Goal: Information Seeking & Learning: Check status

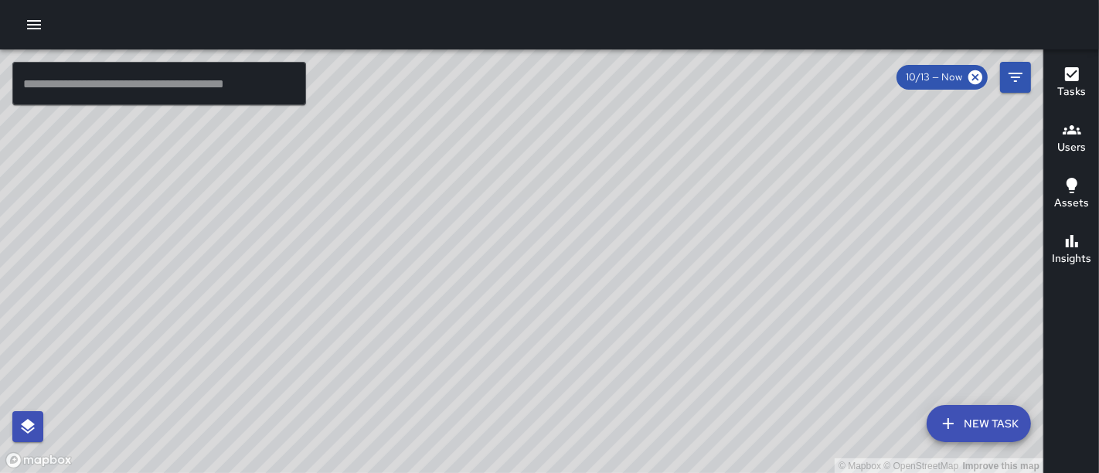
drag, startPoint x: 431, startPoint y: 162, endPoint x: 490, endPoint y: 318, distance: 167.5
drag, startPoint x: 490, startPoint y: 318, endPoint x: 464, endPoint y: 301, distance: 31.7
click at [464, 301] on div "© Mapbox © OpenStreetMap Improve this map" at bounding box center [521, 261] width 1043 height 424
drag, startPoint x: 464, startPoint y: 301, endPoint x: 424, endPoint y: 80, distance: 223.8
click at [424, 80] on div "© Mapbox © OpenStreetMap Improve this map" at bounding box center [521, 261] width 1043 height 424
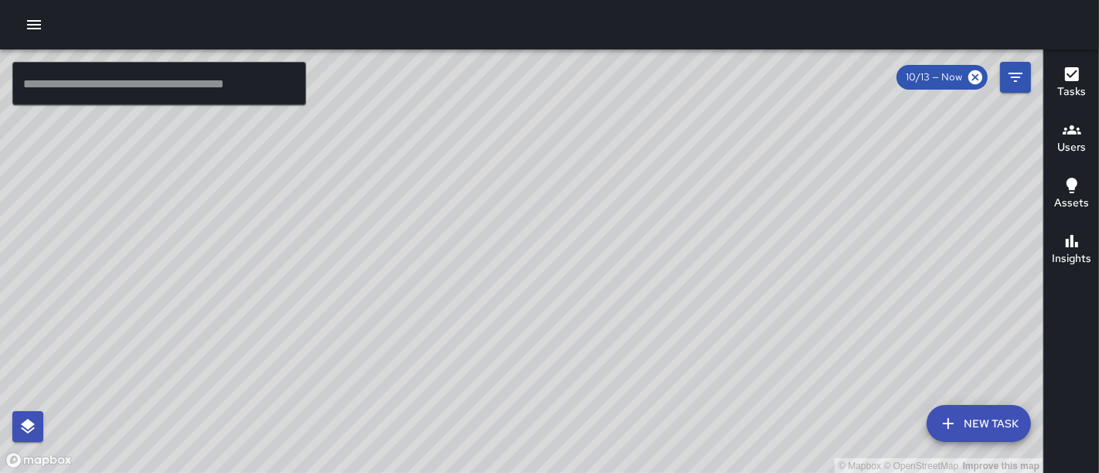
drag, startPoint x: 444, startPoint y: 222, endPoint x: 618, endPoint y: 126, distance: 199.2
click at [618, 126] on div "© Mapbox © OpenStreetMap Improve this map" at bounding box center [521, 261] width 1043 height 424
drag, startPoint x: 662, startPoint y: 131, endPoint x: 287, endPoint y: 301, distance: 411.9
click at [287, 301] on div "© Mapbox © OpenStreetMap Improve this map" at bounding box center [521, 261] width 1043 height 424
drag, startPoint x: 521, startPoint y: 184, endPoint x: 406, endPoint y: 265, distance: 140.9
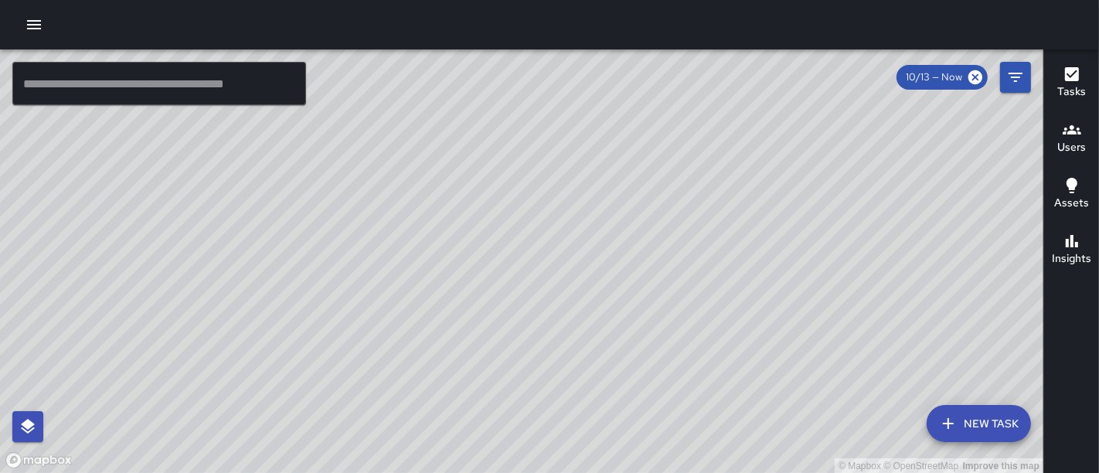
click at [406, 265] on div "© Mapbox © OpenStreetMap Improve this map" at bounding box center [521, 261] width 1043 height 424
drag, startPoint x: 345, startPoint y: 407, endPoint x: 342, endPoint y: 414, distance: 8.1
click at [342, 414] on div "© Mapbox © OpenStreetMap Improve this map" at bounding box center [521, 261] width 1043 height 424
drag, startPoint x: 247, startPoint y: 332, endPoint x: 754, endPoint y: 400, distance: 511.5
click at [754, 400] on div "© Mapbox © OpenStreetMap Improve this map" at bounding box center [521, 261] width 1043 height 424
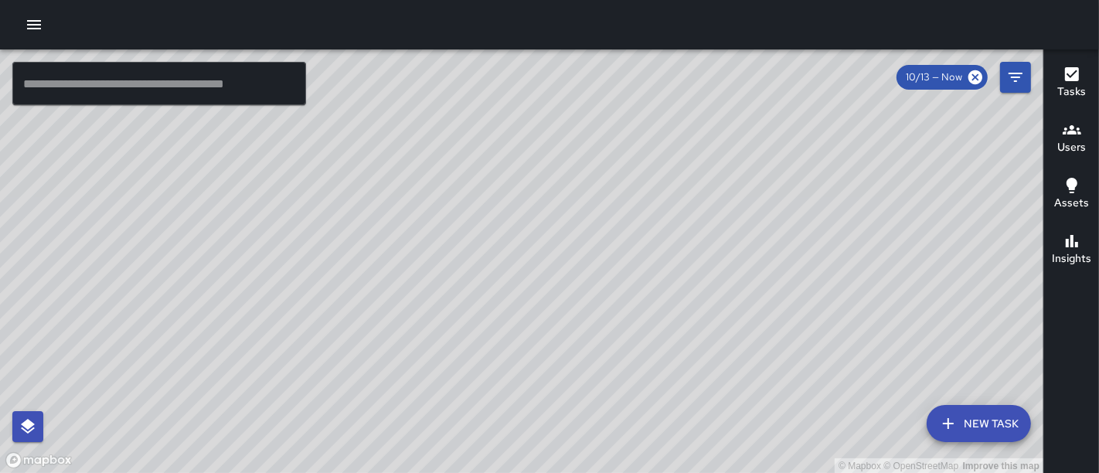
drag, startPoint x: 373, startPoint y: 291, endPoint x: 539, endPoint y: 390, distance: 193.0
click at [539, 390] on div "© Mapbox © OpenStreetMap Improve this map" at bounding box center [521, 261] width 1043 height 424
drag, startPoint x: 57, startPoint y: 178, endPoint x: 130, endPoint y: 187, distance: 73.2
click at [130, 187] on div "© Mapbox © OpenStreetMap Improve this map" at bounding box center [521, 261] width 1043 height 424
click at [26, 21] on icon "button" at bounding box center [34, 24] width 19 height 19
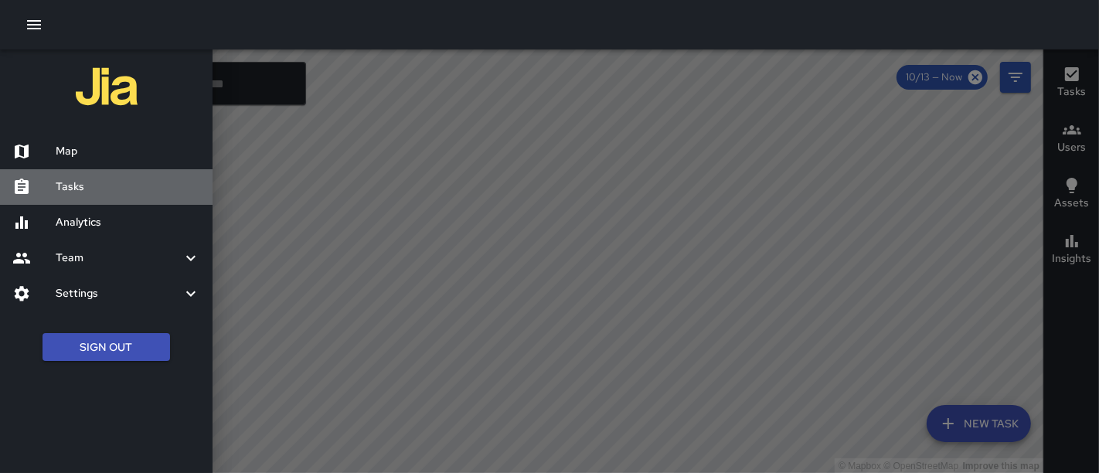
click at [73, 194] on h6 "Tasks" at bounding box center [128, 187] width 145 height 17
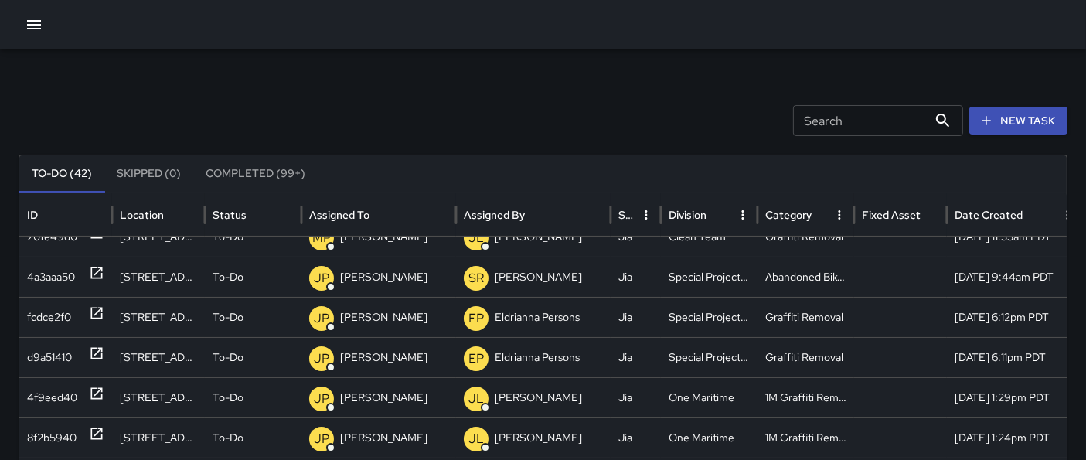
scroll to position [325, 0]
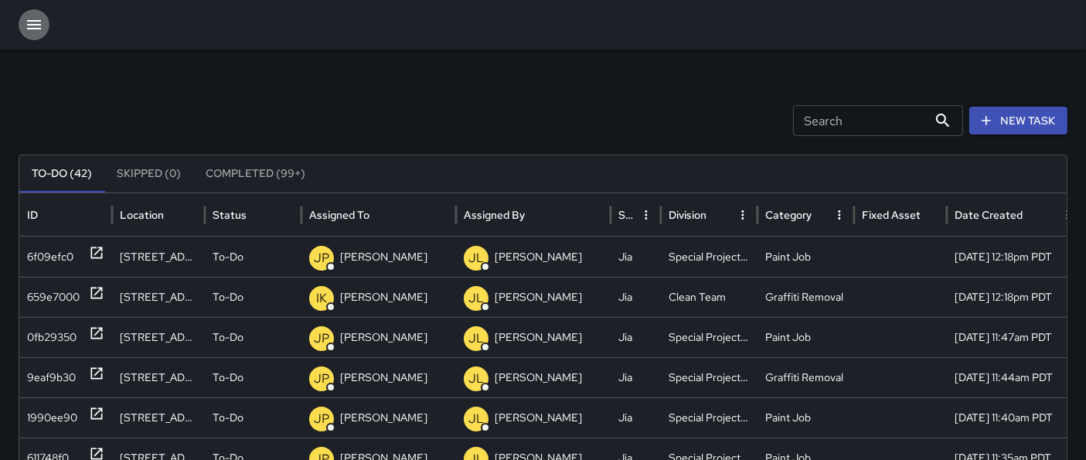
click at [30, 24] on icon "button" at bounding box center [34, 24] width 14 height 9
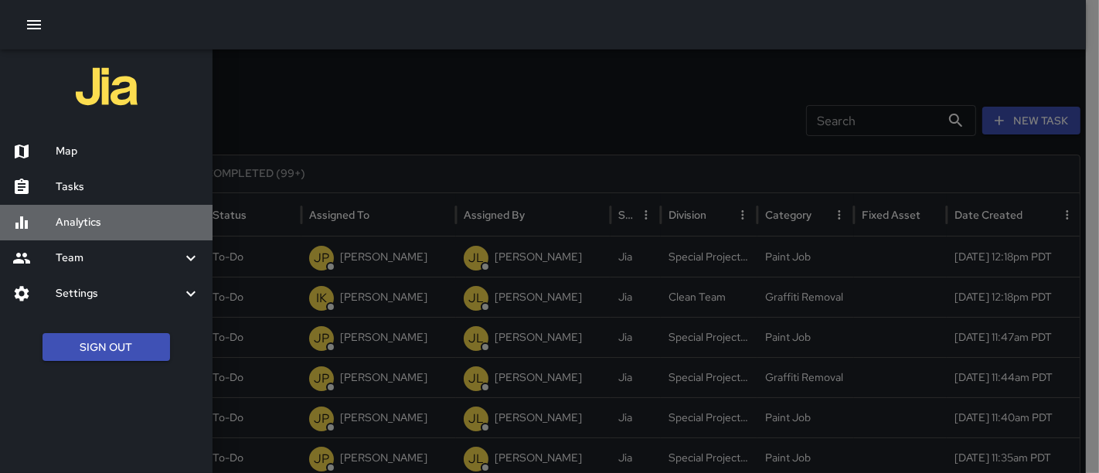
click at [93, 230] on h6 "Analytics" at bounding box center [128, 222] width 145 height 17
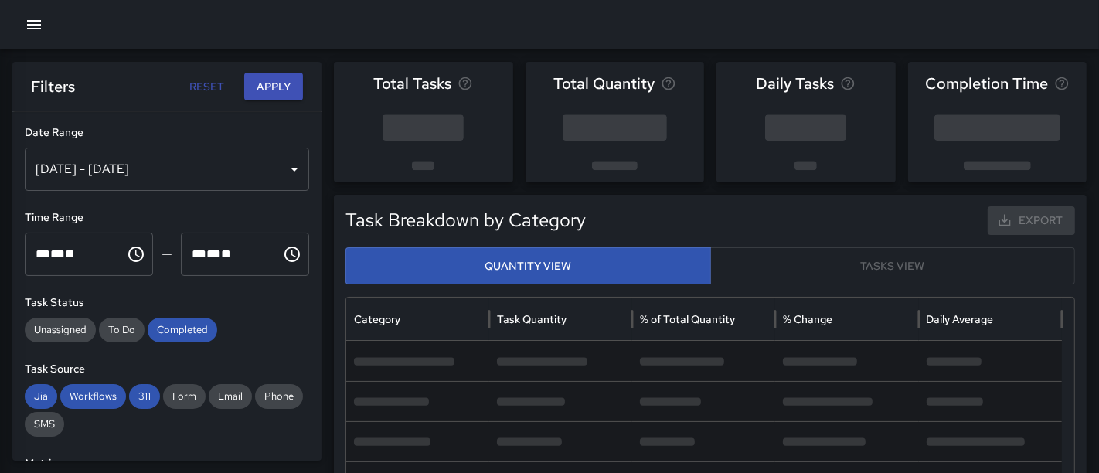
click at [93, 230] on div "Time Range ** * ** ** ​ ******** ** * ** ** ​ ********" at bounding box center [167, 242] width 284 height 66
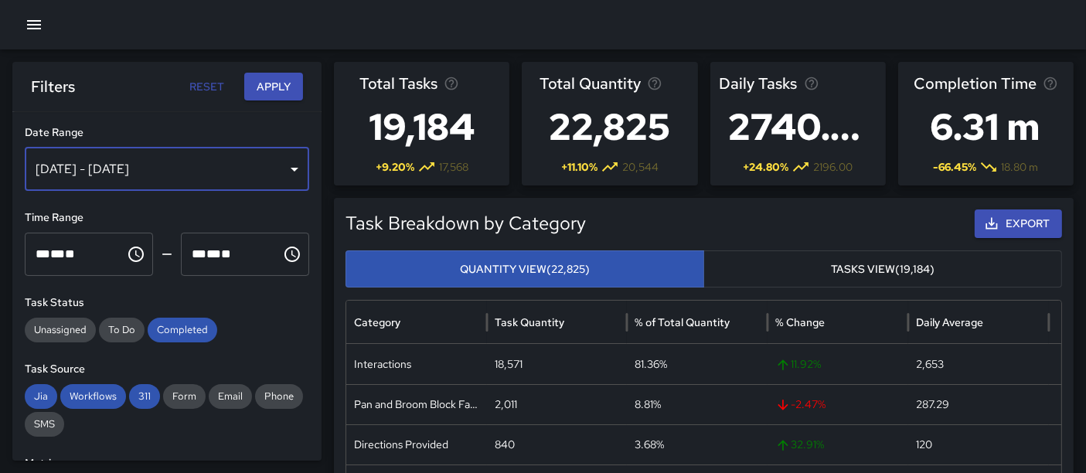
click at [256, 161] on div "[DATE] - [DATE]" at bounding box center [167, 169] width 284 height 43
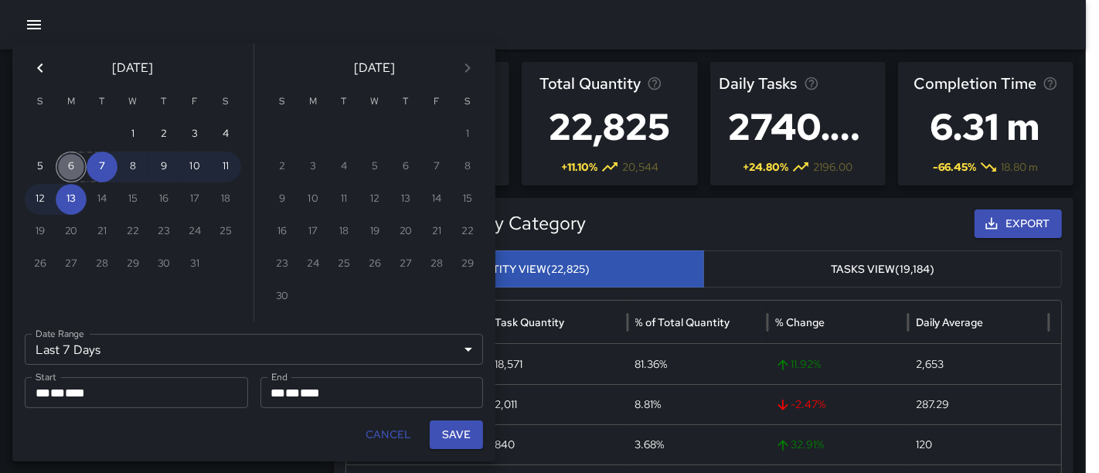
click at [74, 164] on button "6" at bounding box center [71, 166] width 31 height 31
type input "******"
type input "**********"
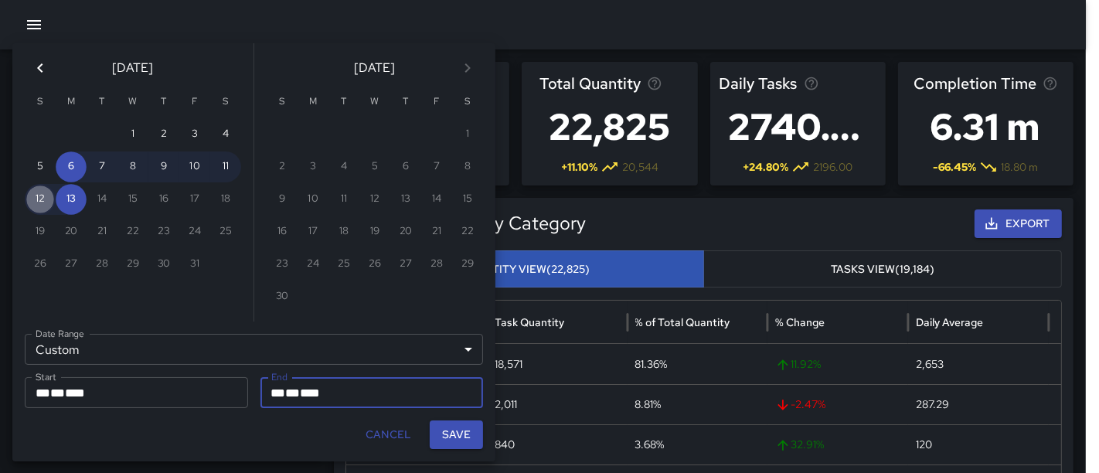
click at [39, 197] on button "12" at bounding box center [40, 199] width 31 height 31
type input "**********"
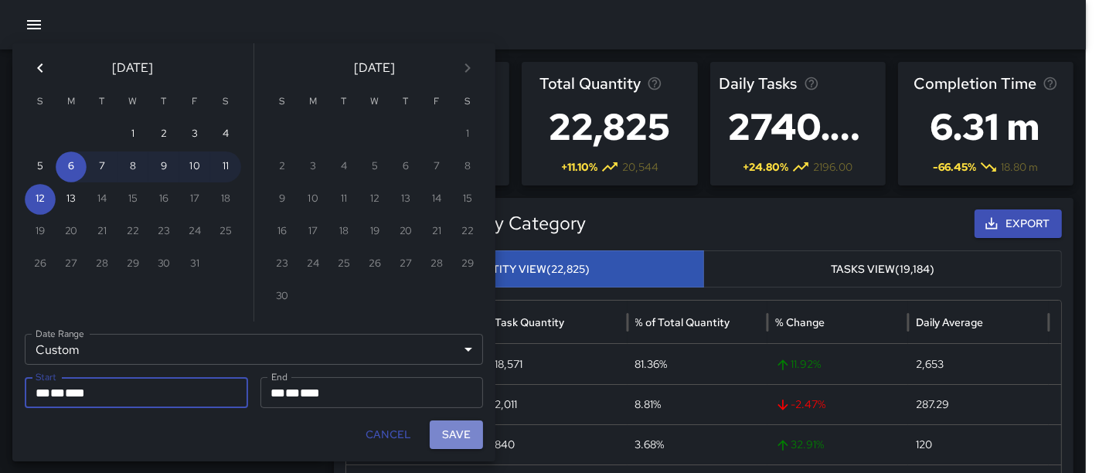
click at [455, 431] on button "Save" at bounding box center [456, 434] width 53 height 29
type input "**********"
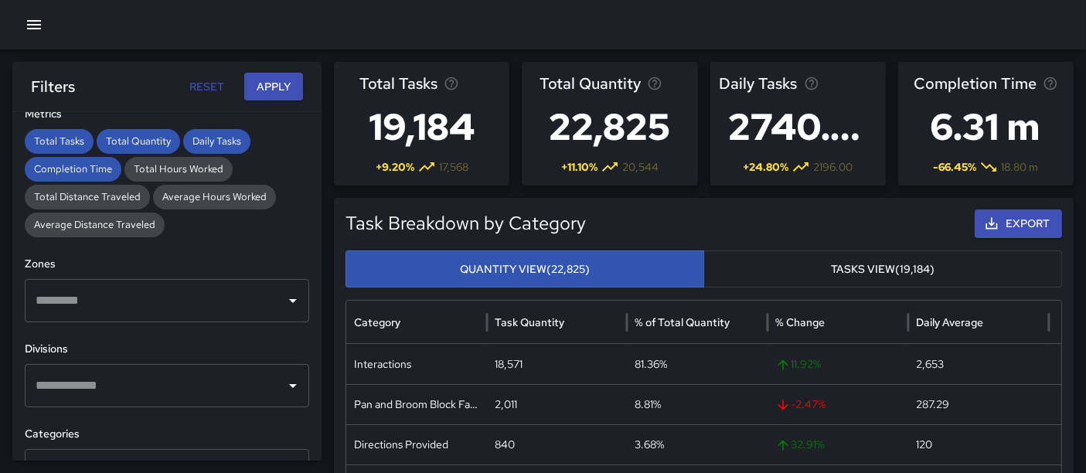
scroll to position [349, 0]
click at [284, 379] on icon "Open" at bounding box center [293, 386] width 19 height 19
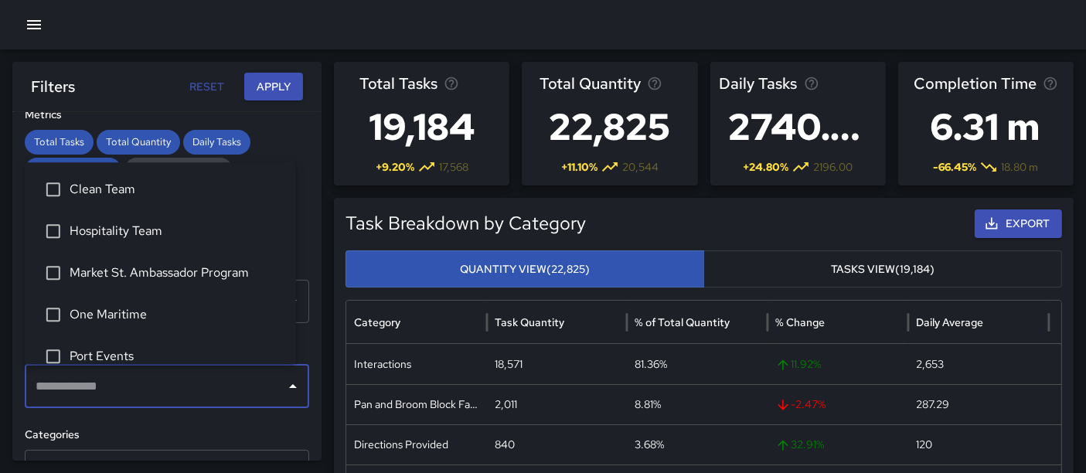
click at [157, 320] on span "One Maritime" at bounding box center [177, 314] width 214 height 19
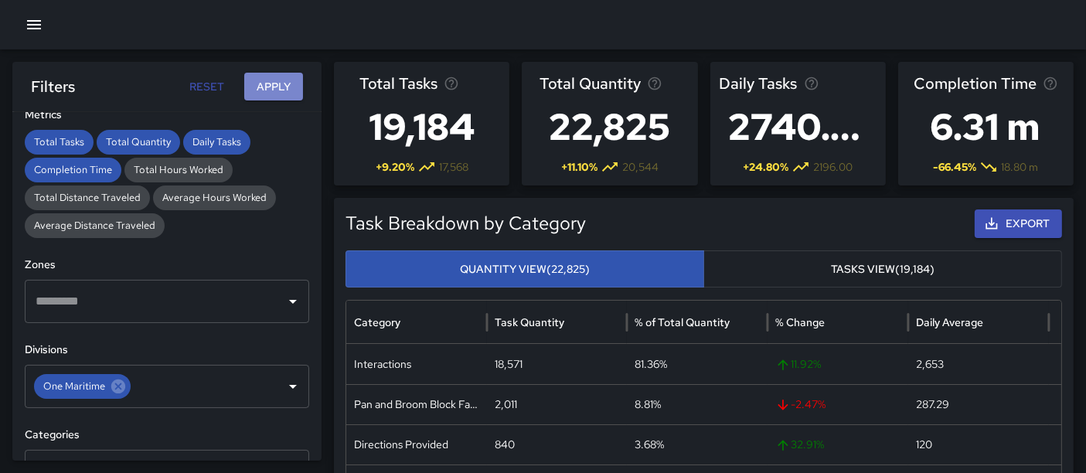
click at [285, 84] on button "Apply" at bounding box center [273, 87] width 59 height 29
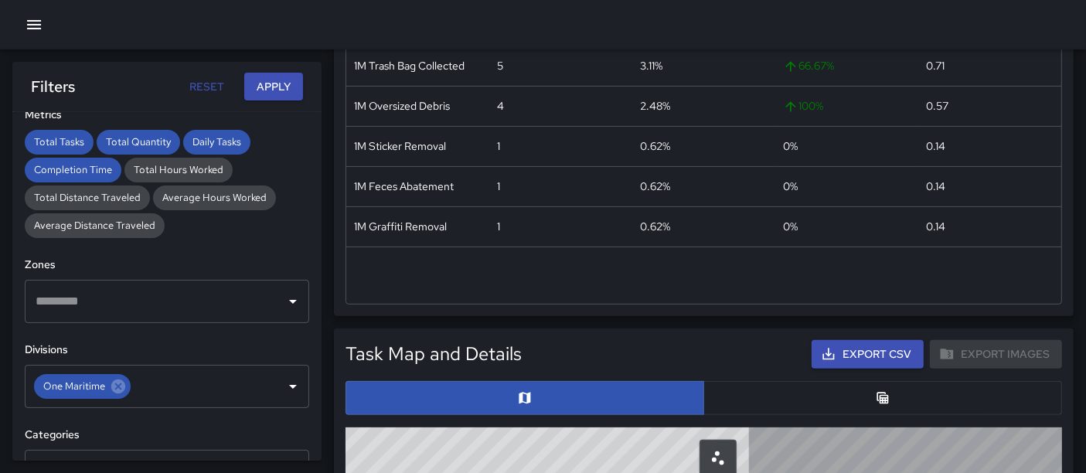
scroll to position [458, 0]
click at [285, 77] on button "Apply" at bounding box center [273, 87] width 59 height 29
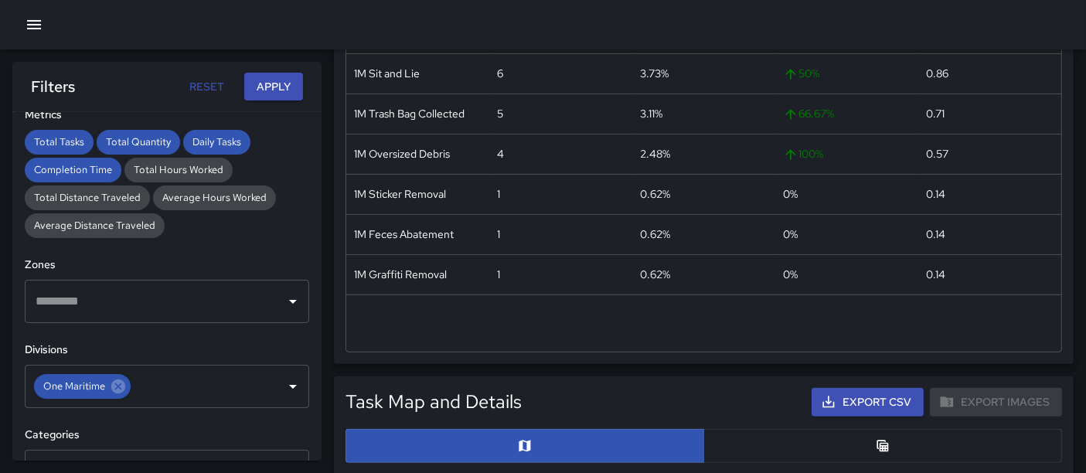
scroll to position [418, 0]
